Goal: Book appointment/travel/reservation

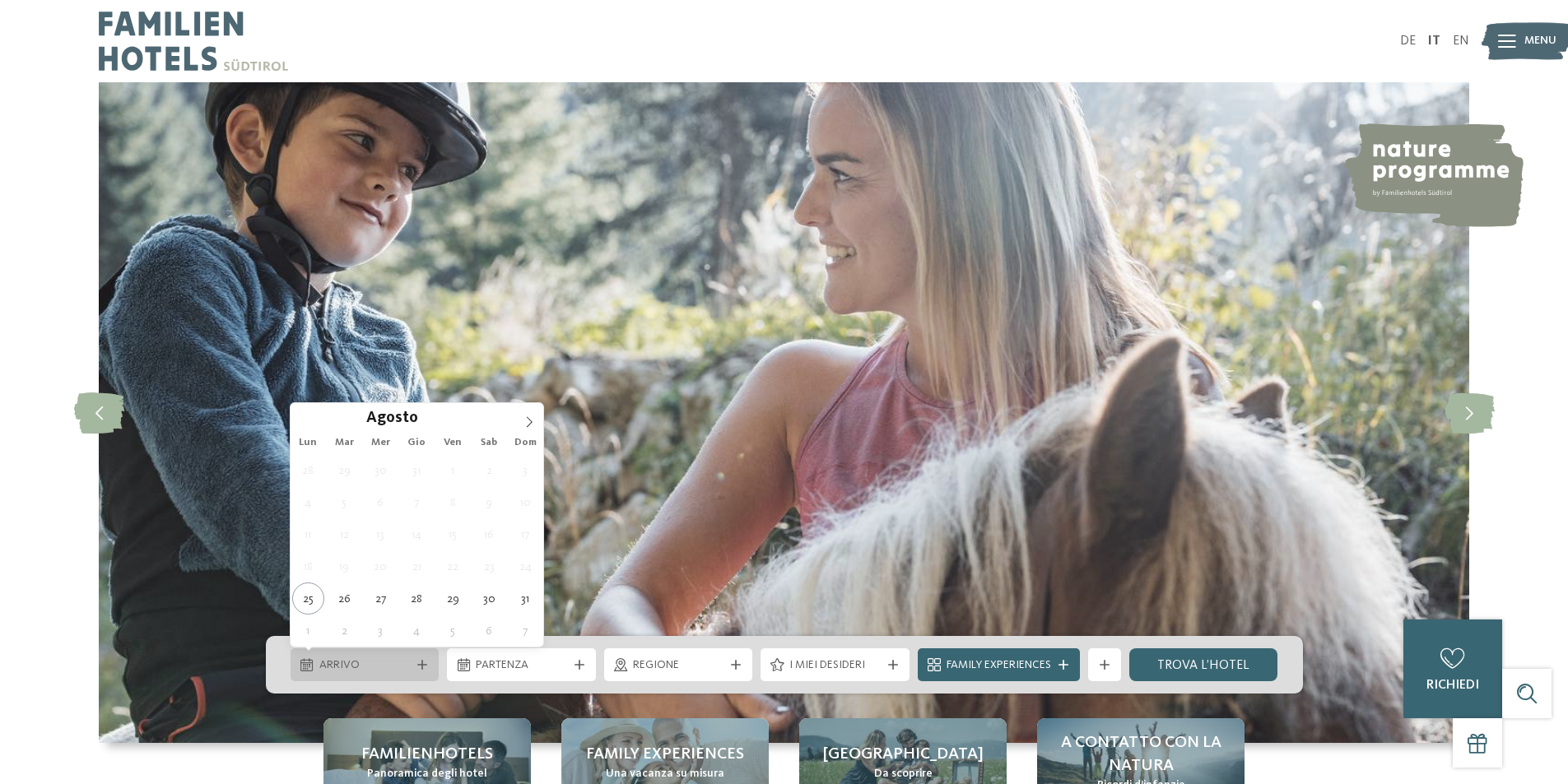
click at [380, 666] on span "Arrivo" at bounding box center [365, 665] width 91 height 17
click at [530, 412] on span at bounding box center [529, 417] width 28 height 28
click at [529, 414] on span at bounding box center [529, 417] width 28 height 28
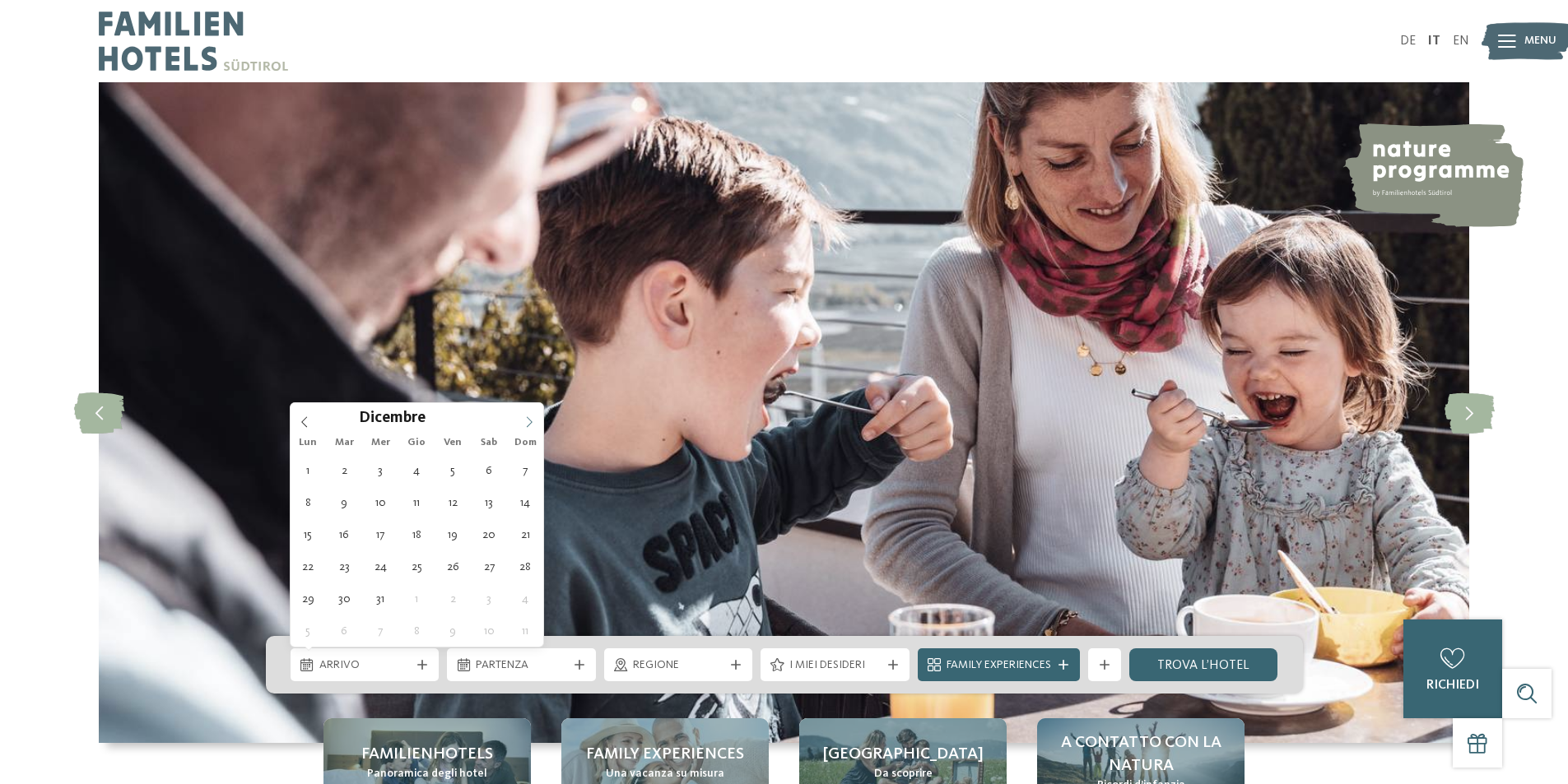
click at [529, 414] on span at bounding box center [529, 417] width 28 height 28
type div "27.12.2025"
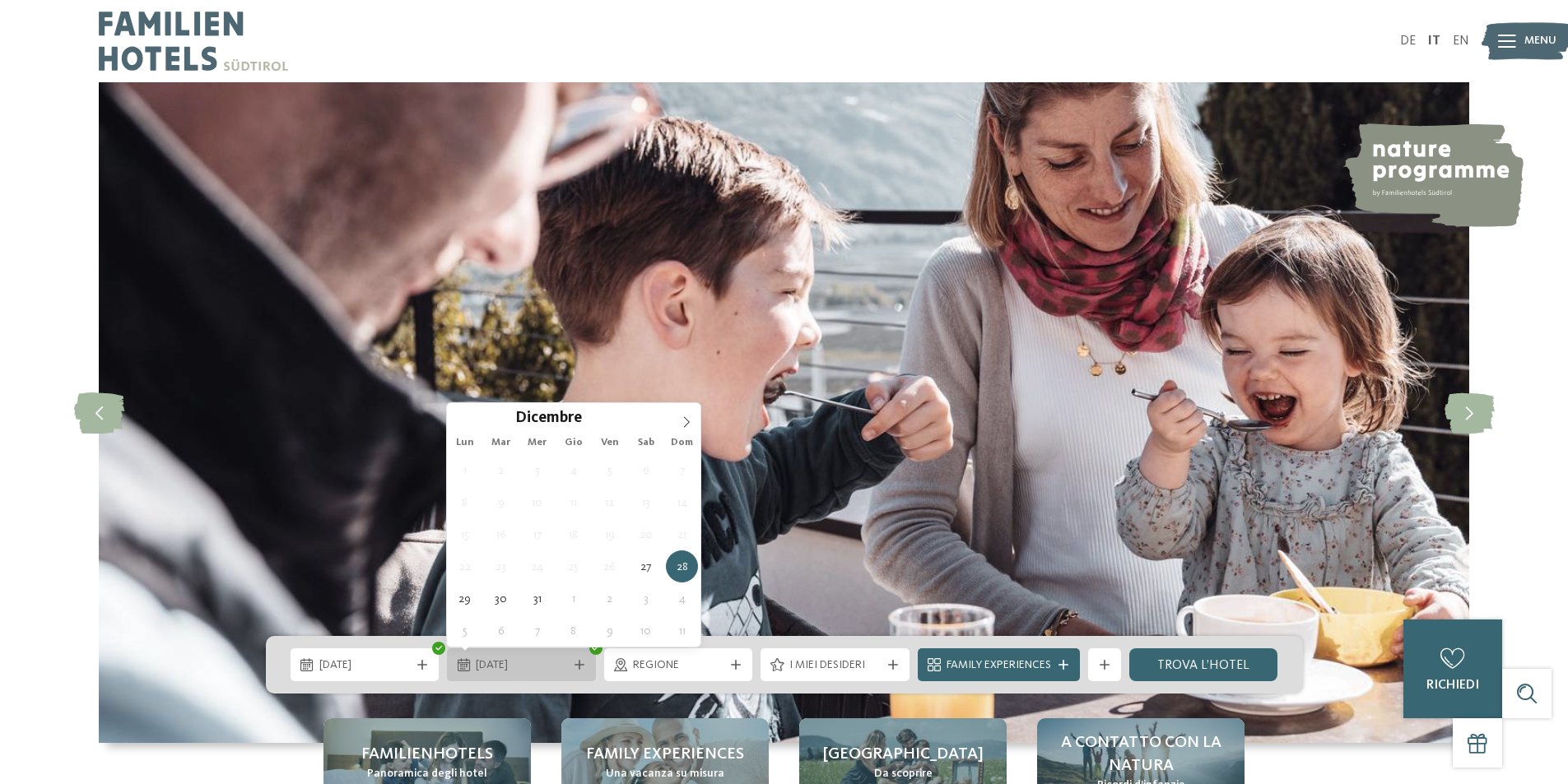
click at [545, 671] on span "28.12.2025" at bounding box center [521, 665] width 91 height 17
type input "****"
click at [694, 428] on span at bounding box center [686, 417] width 28 height 28
type div "03.01.2026"
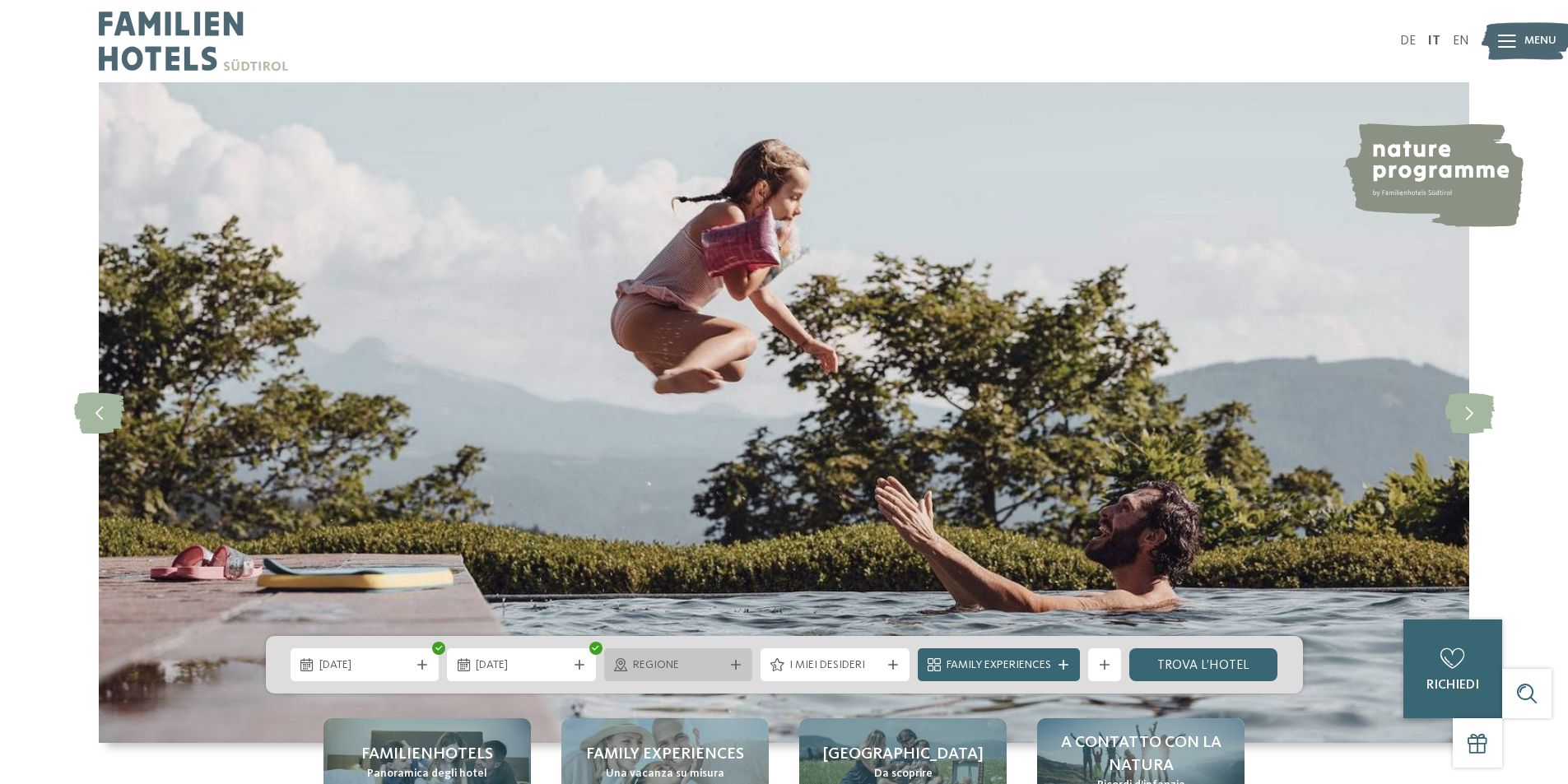
click at [689, 672] on span "Regione" at bounding box center [678, 665] width 91 height 17
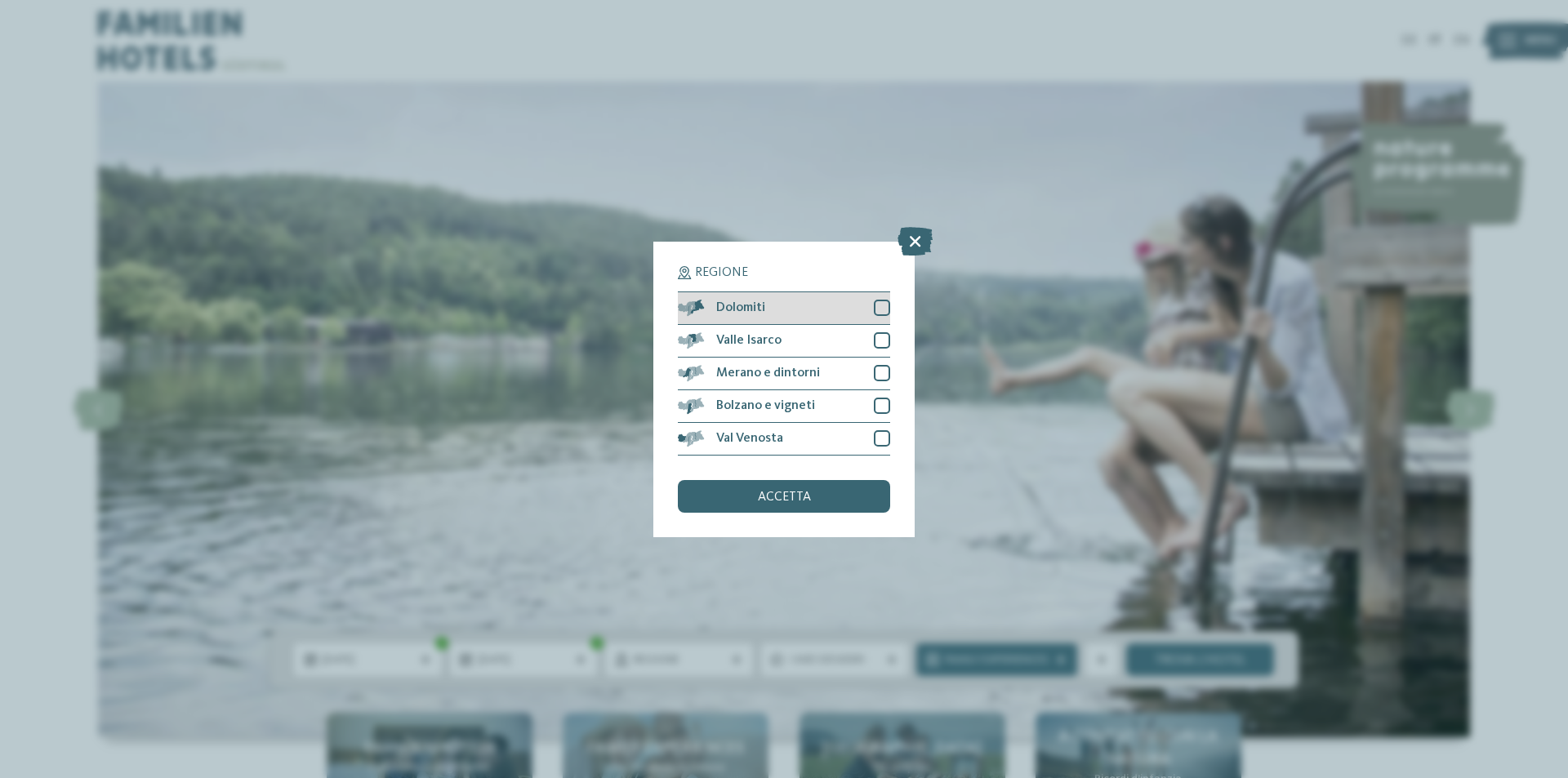
click at [879, 310] on div at bounding box center [882, 307] width 16 height 16
click at [879, 338] on div at bounding box center [882, 340] width 16 height 16
click at [885, 371] on div at bounding box center [882, 373] width 16 height 16
click at [882, 408] on div at bounding box center [882, 405] width 16 height 16
click at [880, 440] on div at bounding box center [882, 438] width 16 height 16
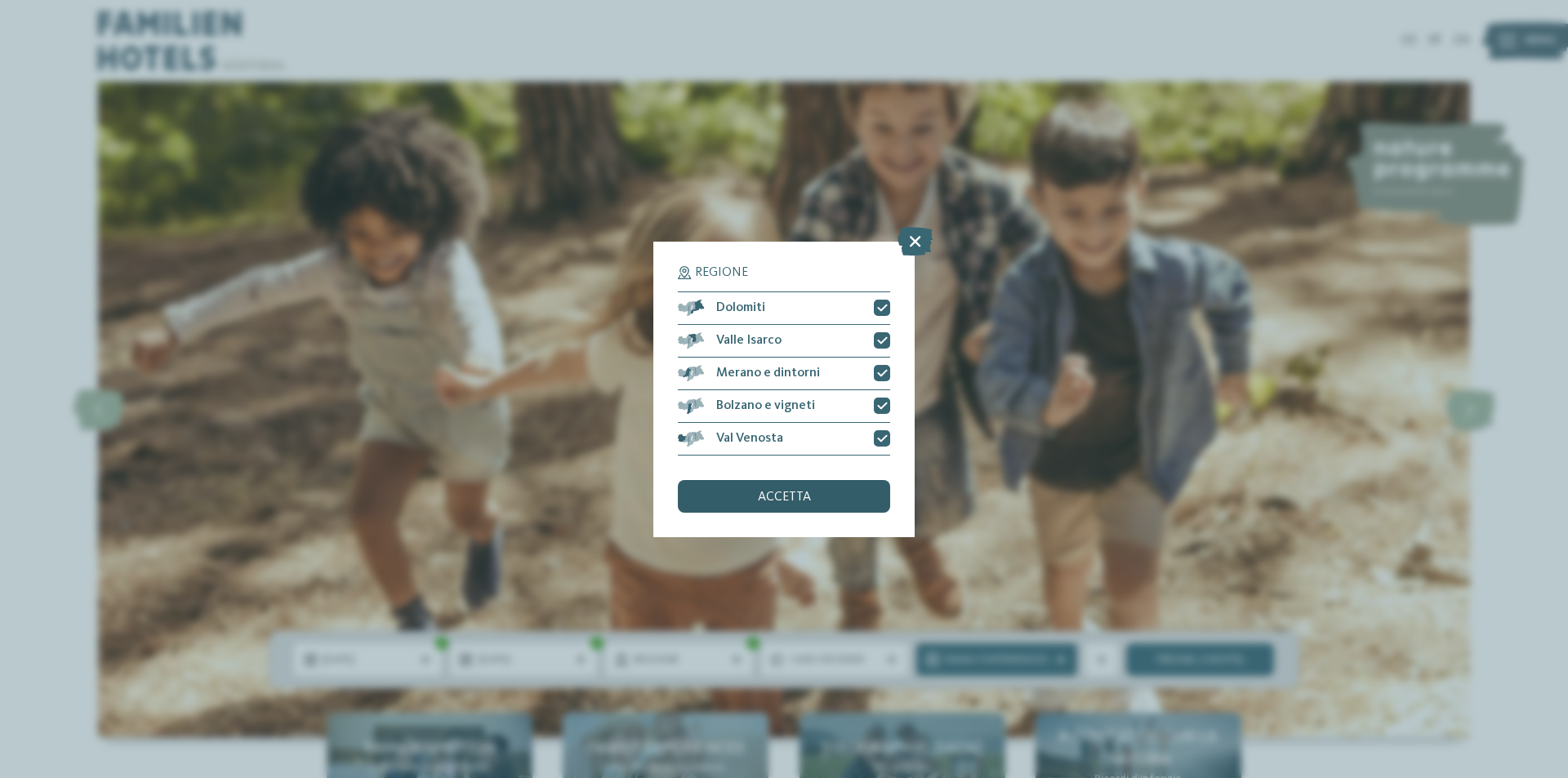
click at [818, 497] on div "accetta" at bounding box center [784, 497] width 213 height 33
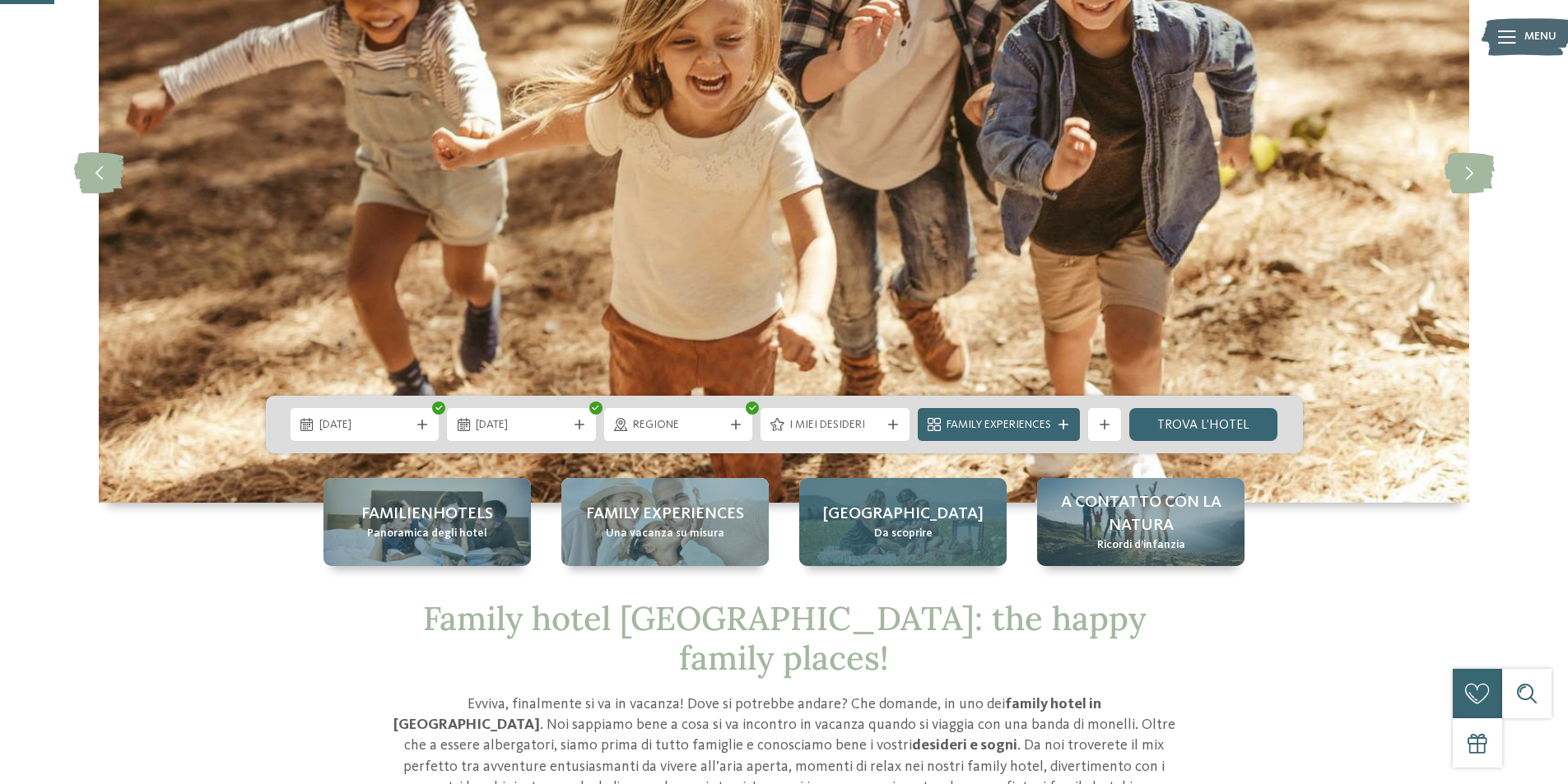
scroll to position [247, 0]
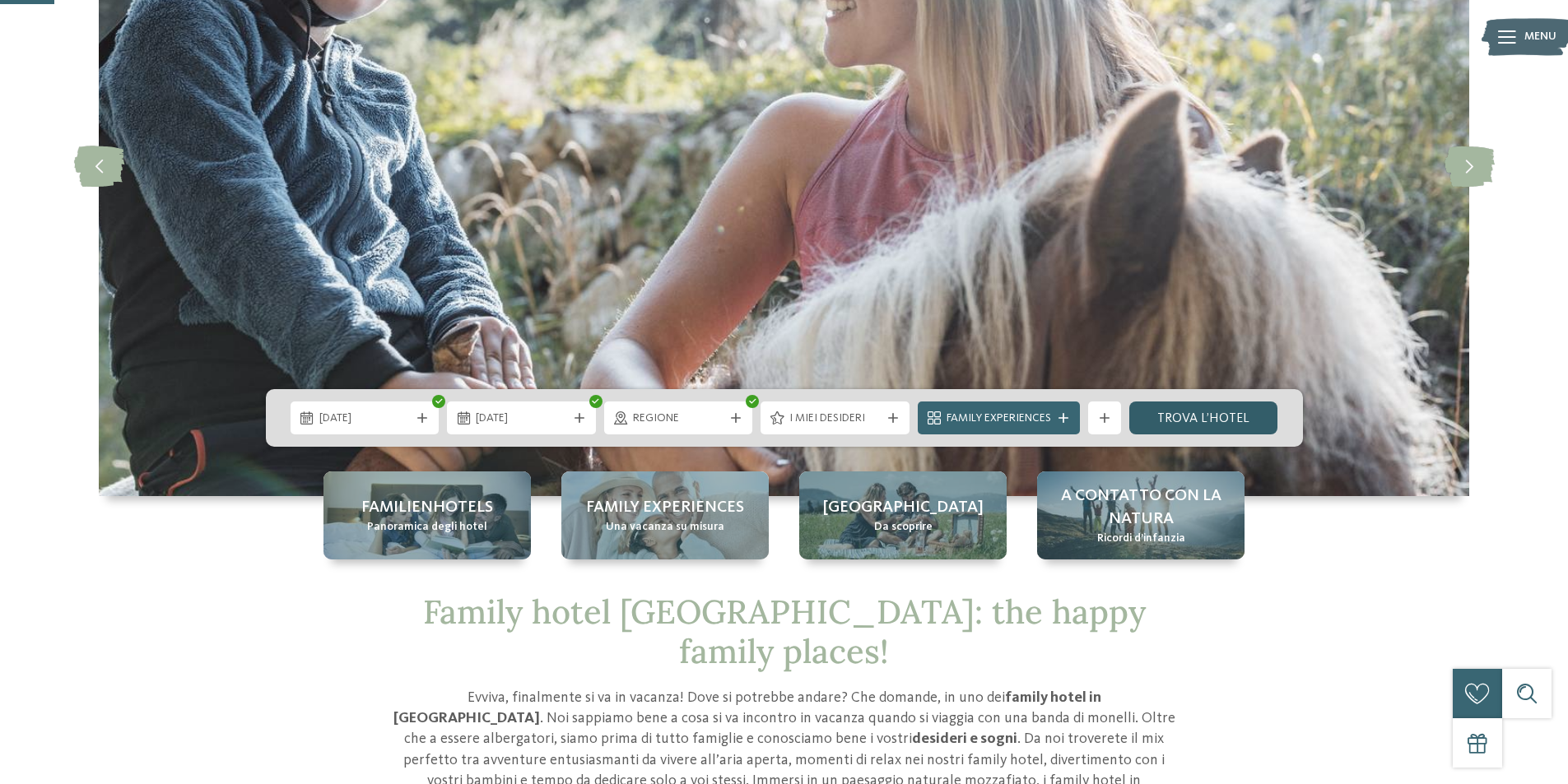
click at [1197, 422] on link "trova l’hotel" at bounding box center [1203, 418] width 149 height 33
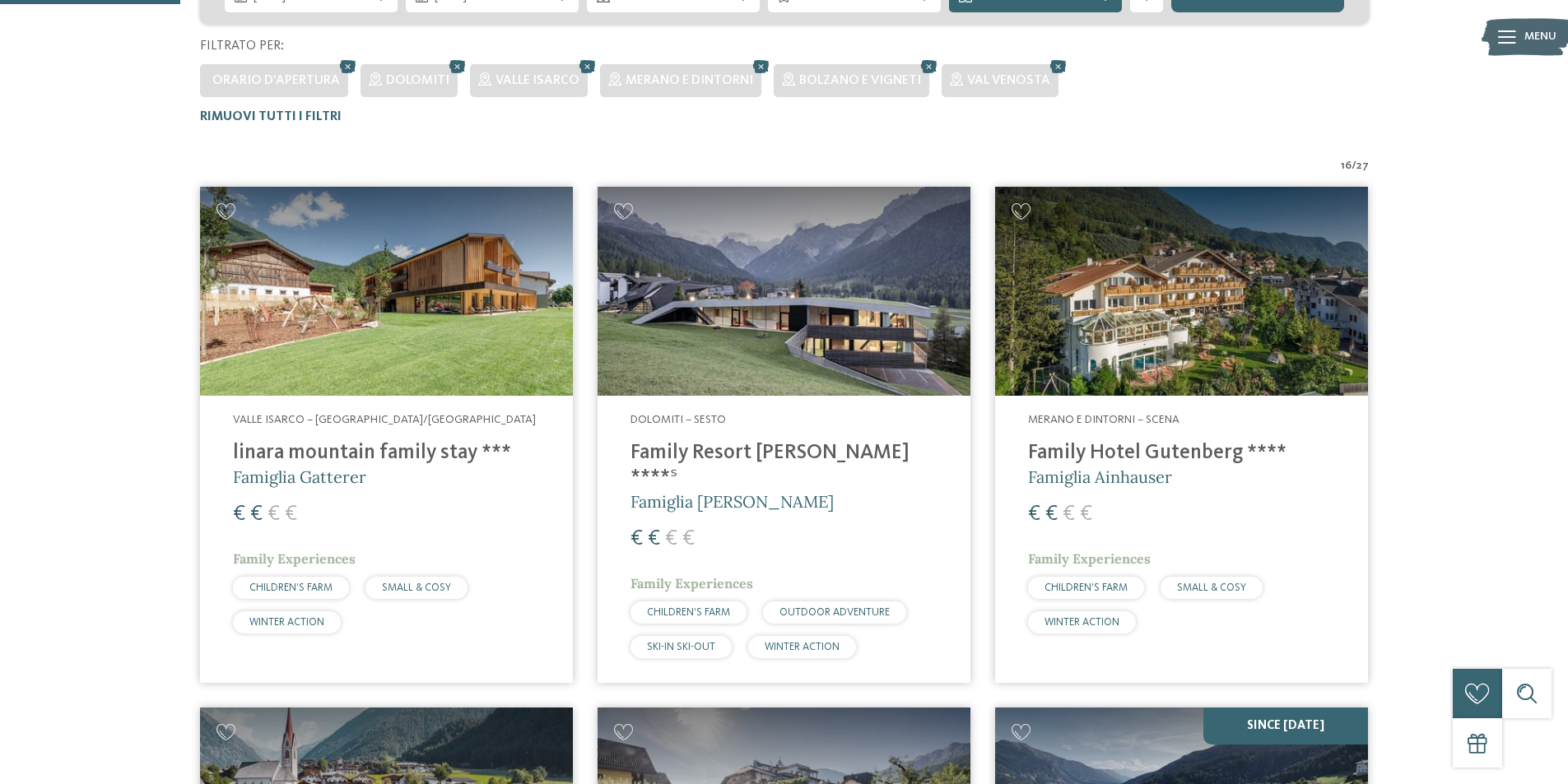
scroll to position [459, 0]
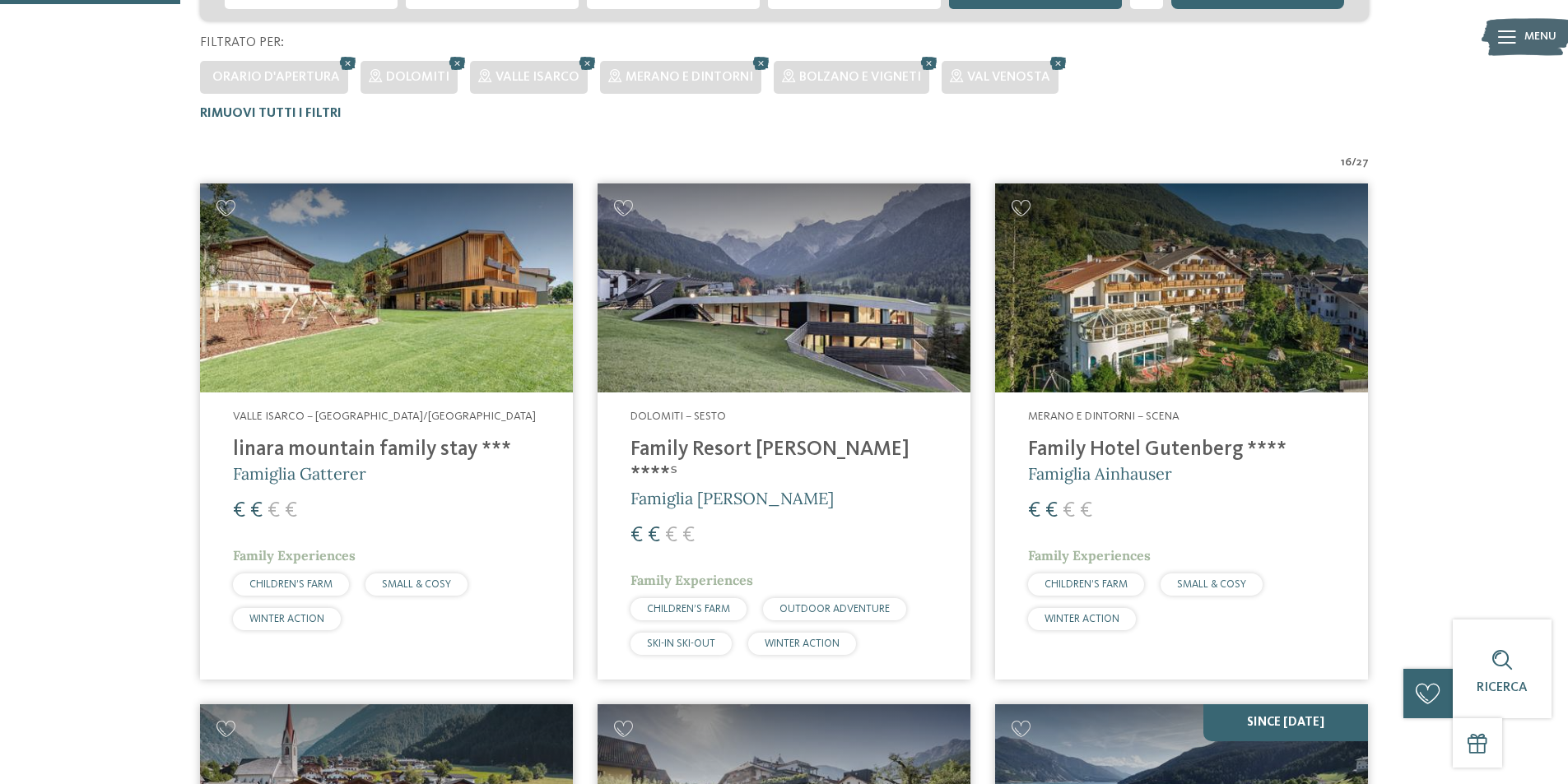
click at [344, 372] on img at bounding box center [387, 288] width 373 height 210
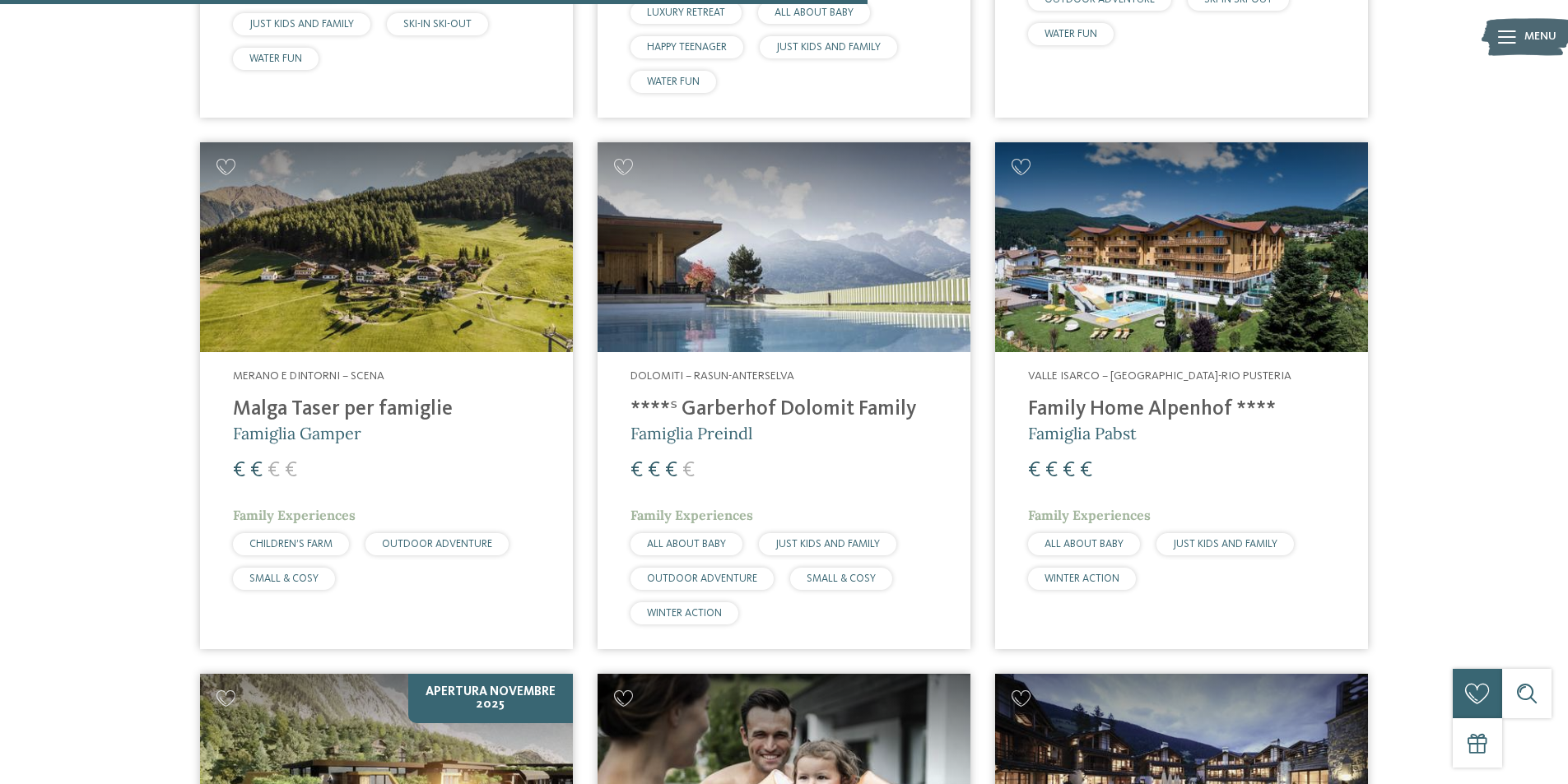
scroll to position [2104, 0]
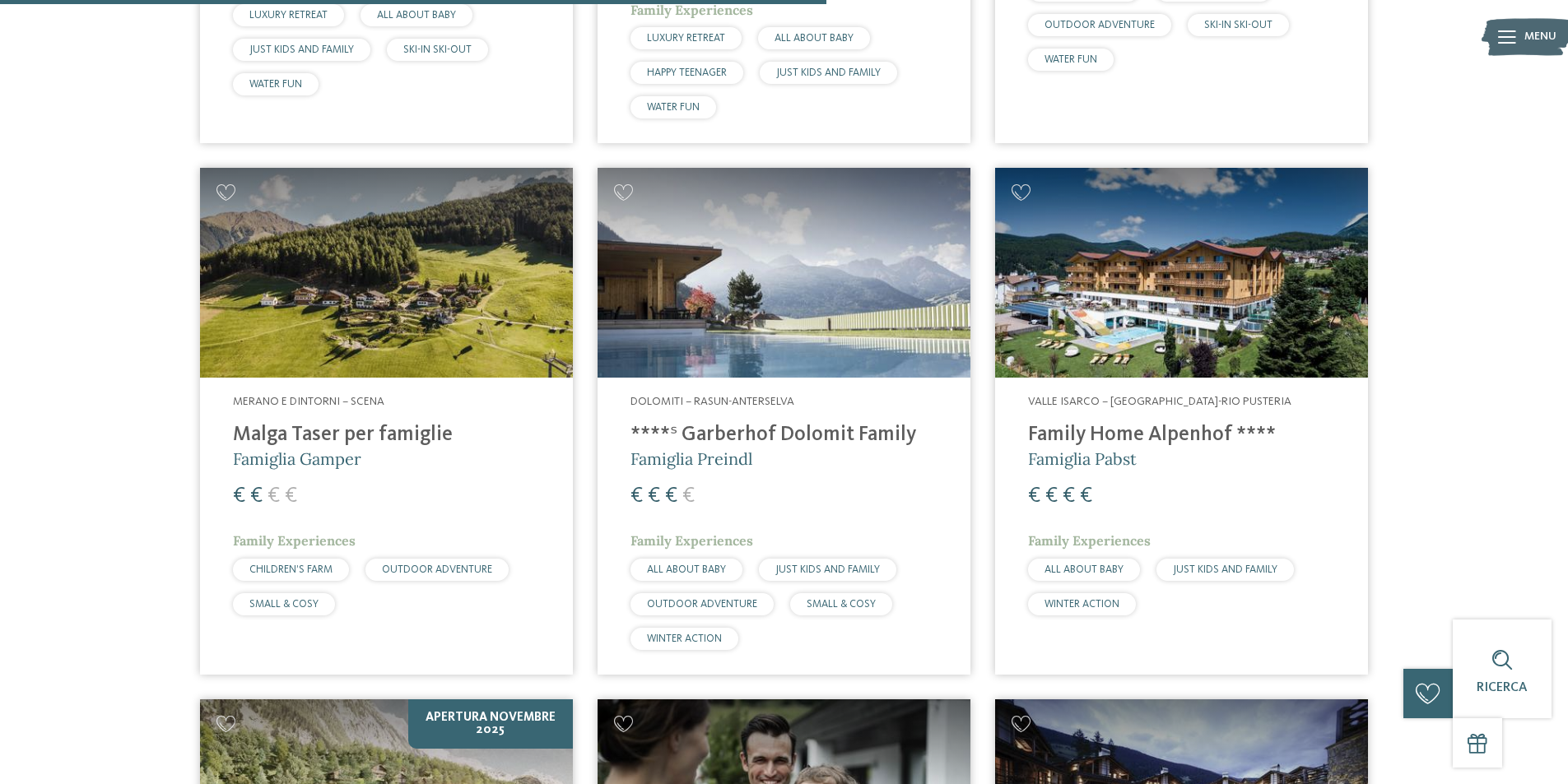
click at [466, 288] on img at bounding box center [387, 272] width 373 height 210
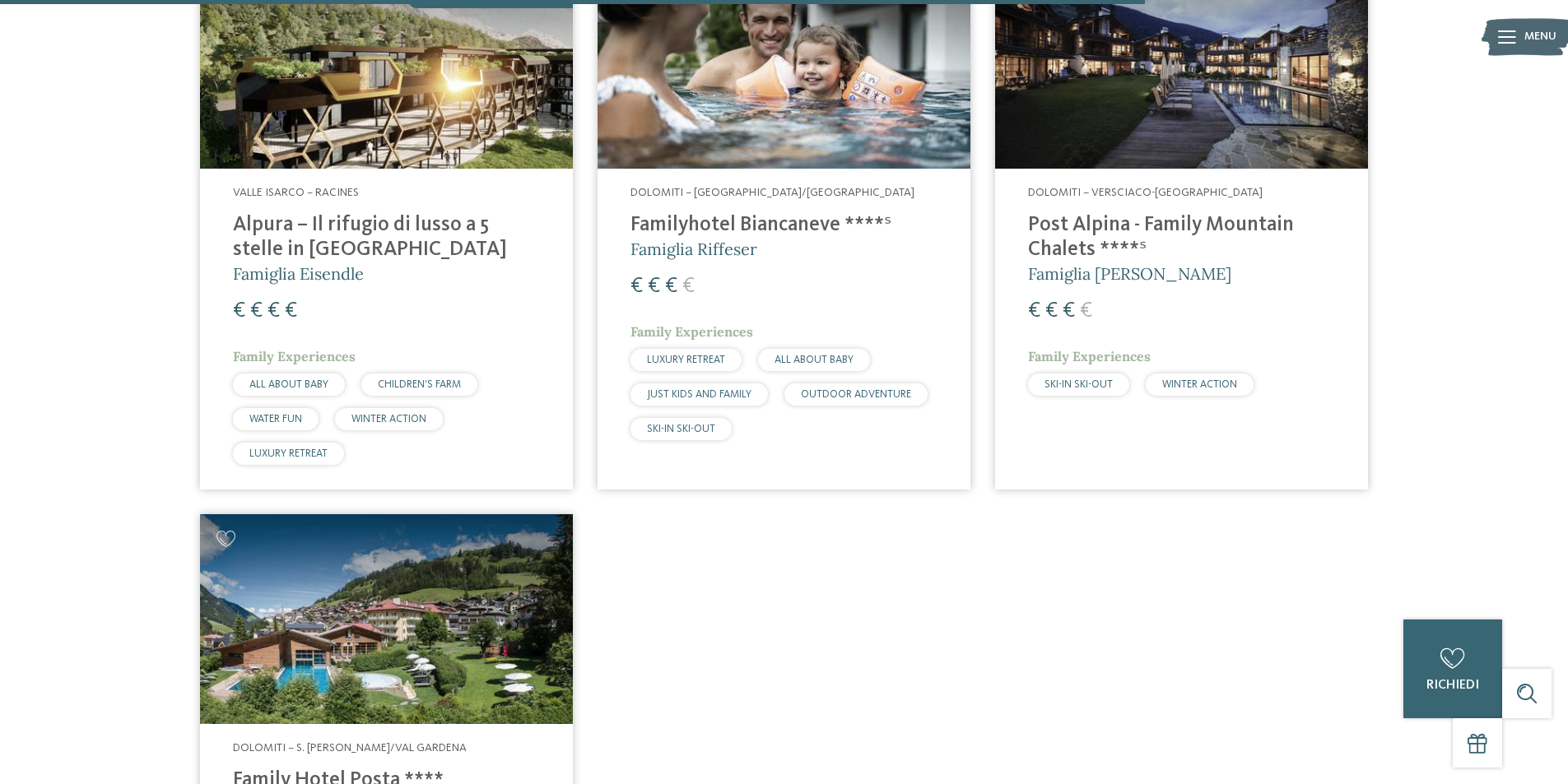
scroll to position [3092, 0]
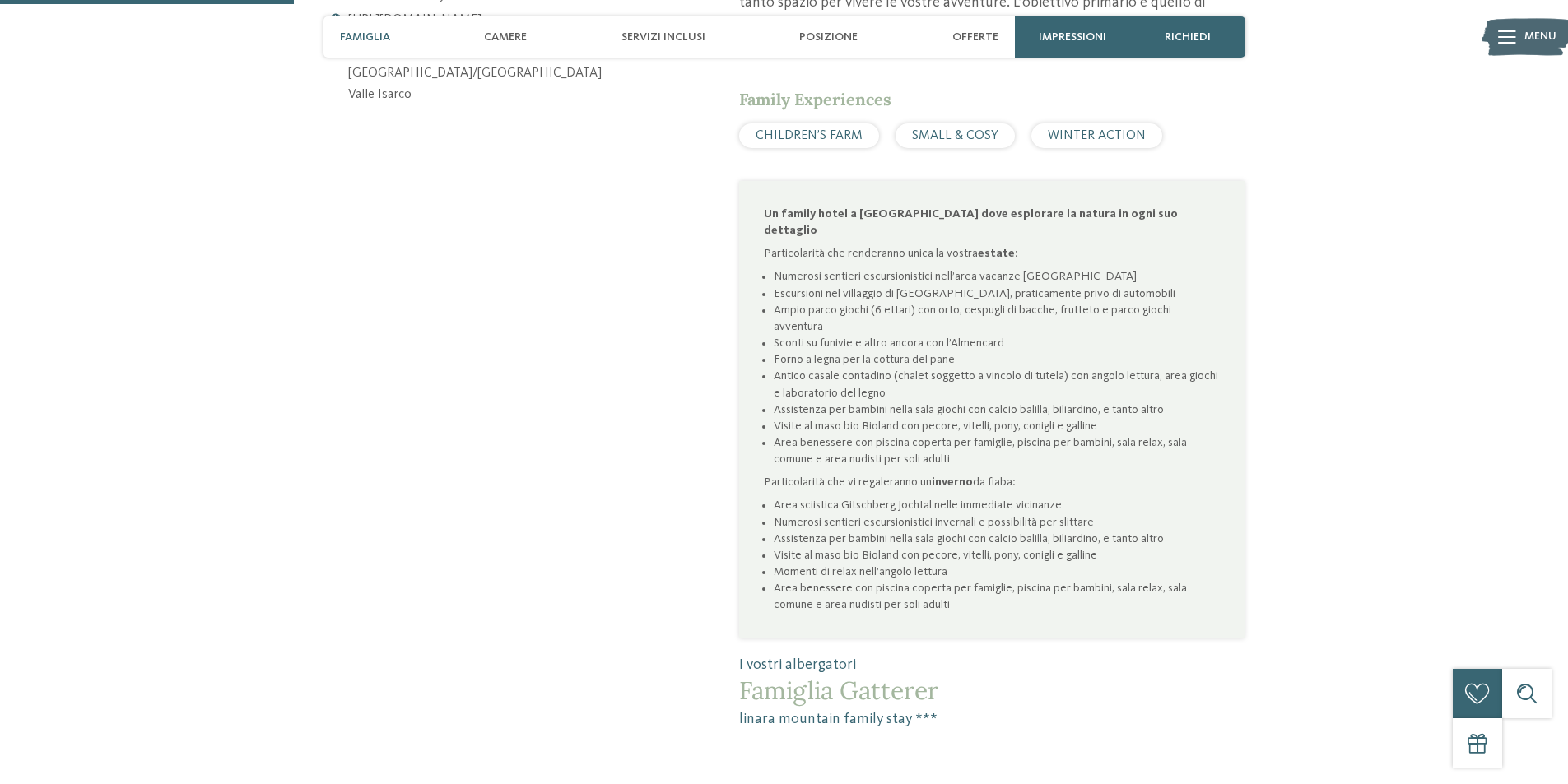
scroll to position [988, 0]
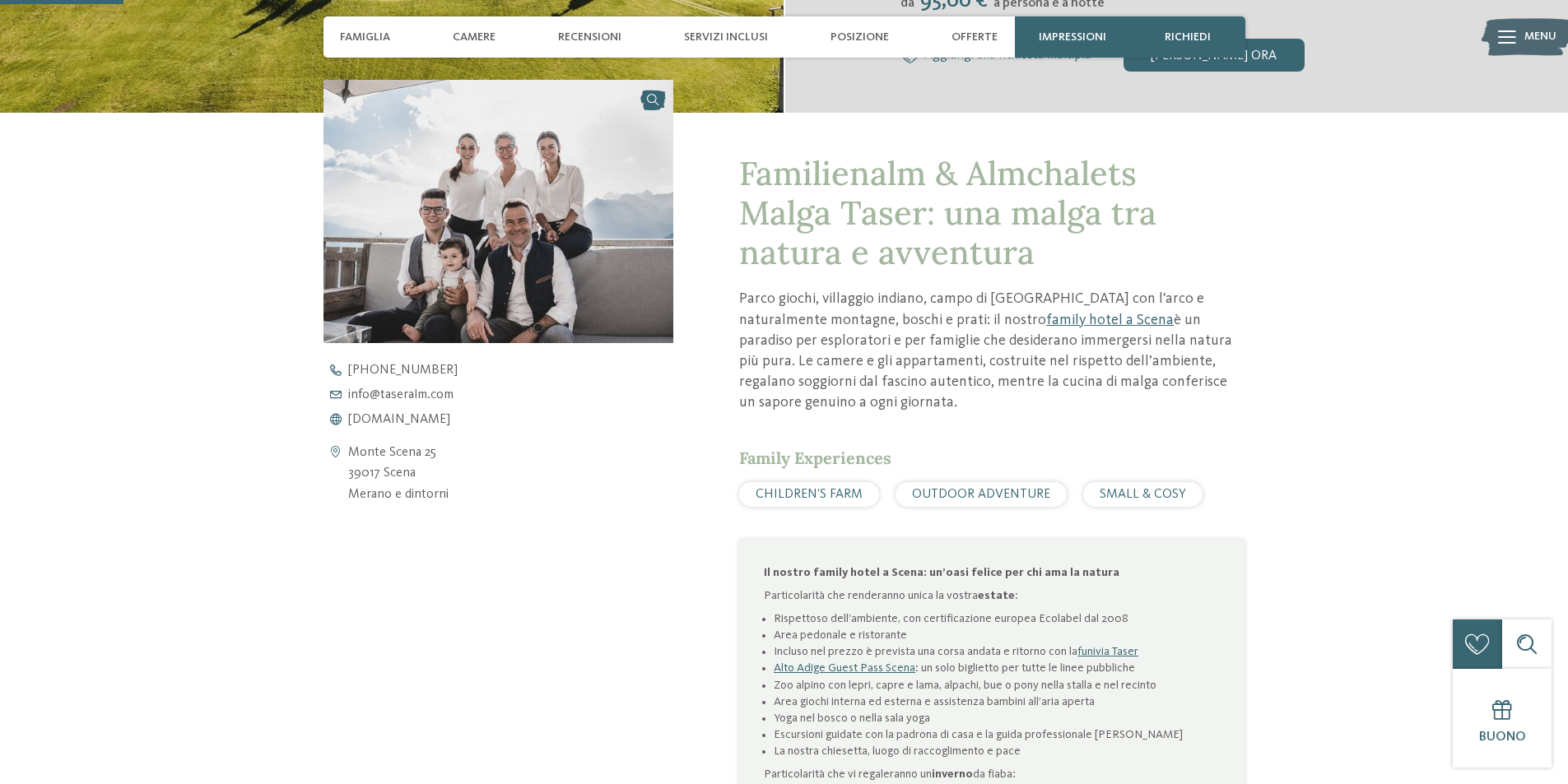
scroll to position [658, 0]
